Goal: Navigation & Orientation: Find specific page/section

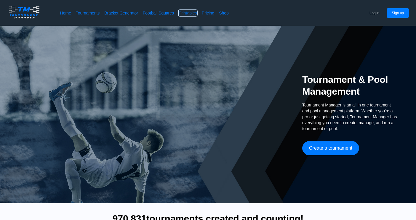
click at [189, 13] on link "Printables" at bounding box center [188, 13] width 18 height 6
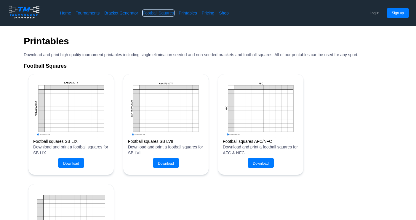
click at [147, 12] on link "Football Squares" at bounding box center [158, 13] width 31 height 6
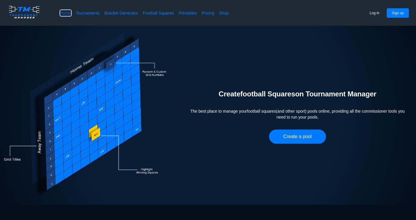
click at [70, 11] on link "Home" at bounding box center [65, 13] width 11 height 6
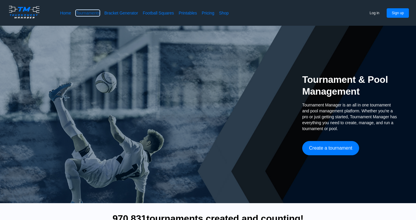
click at [81, 15] on link "Tournaments" at bounding box center [88, 13] width 24 height 6
